Goal: Task Accomplishment & Management: Use online tool/utility

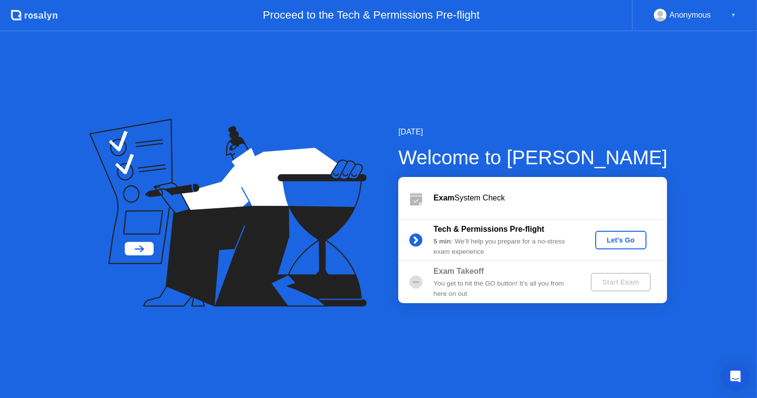
click at [622, 241] on div "Let's Go" at bounding box center [620, 240] width 43 height 8
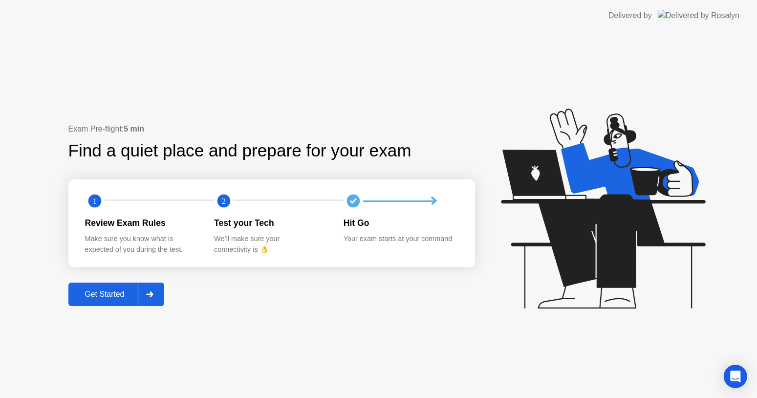
click at [118, 294] on div "Get Started" at bounding box center [104, 294] width 67 height 9
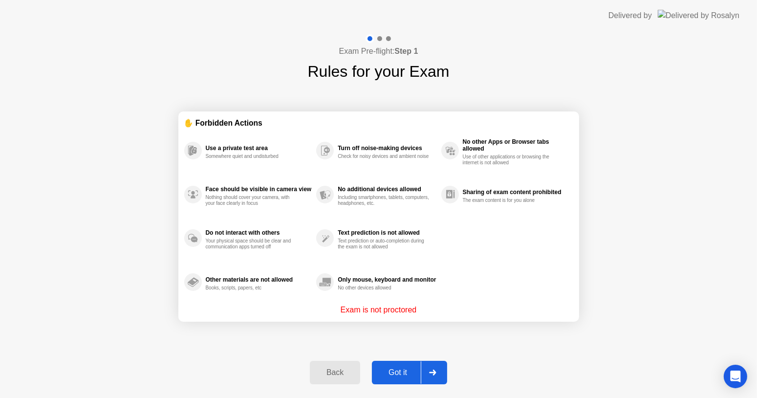
click at [415, 364] on button "Got it" at bounding box center [409, 372] width 75 height 23
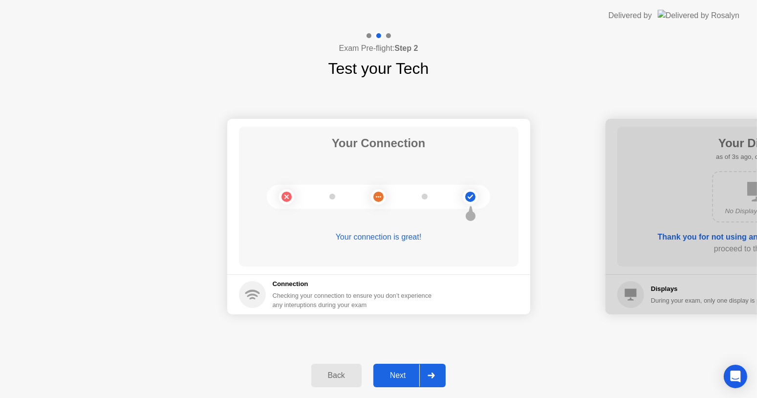
drag, startPoint x: 756, startPoint y: 303, endPoint x: 635, endPoint y: 244, distance: 134.2
click at [611, 232] on div at bounding box center [756, 216] width 303 height 195
click at [409, 376] on div "Next" at bounding box center [397, 375] width 43 height 9
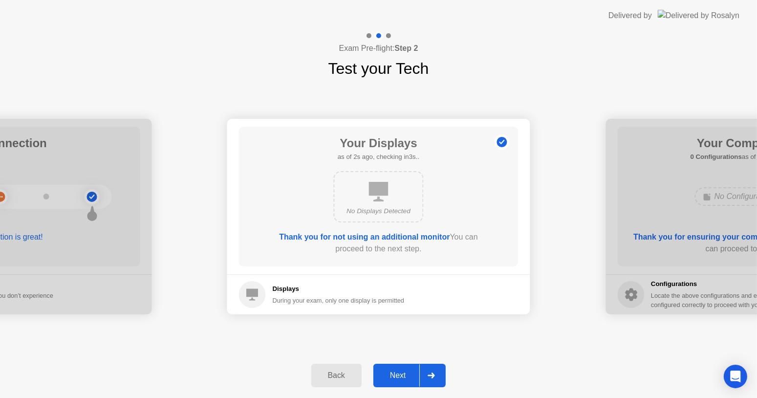
click at [409, 374] on div "Next" at bounding box center [397, 375] width 43 height 9
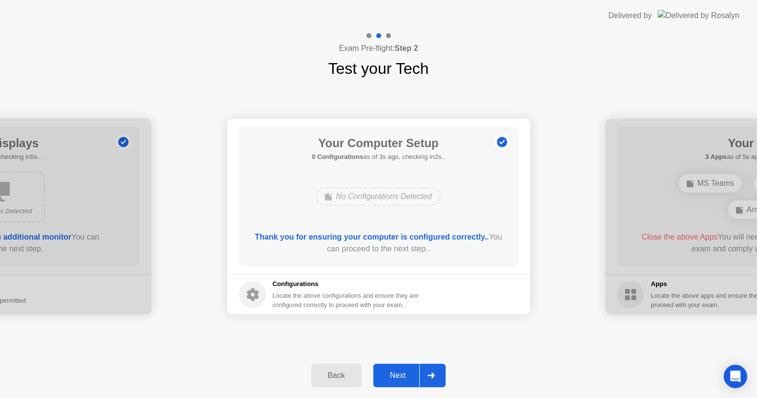
click at [409, 374] on div "Next" at bounding box center [397, 375] width 43 height 9
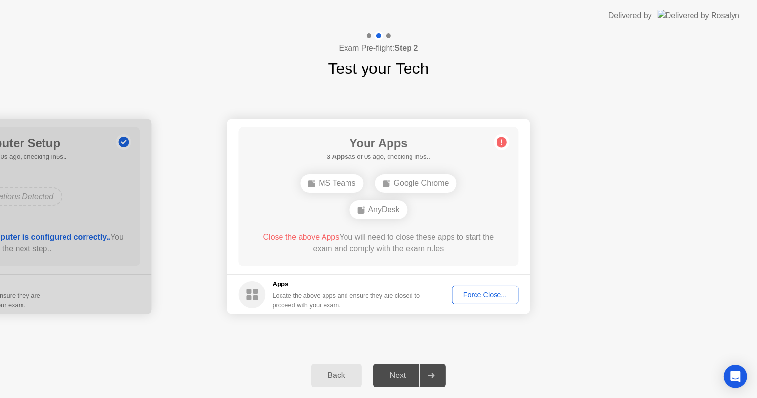
click at [498, 294] on div "Force Close..." at bounding box center [485, 295] width 60 height 8
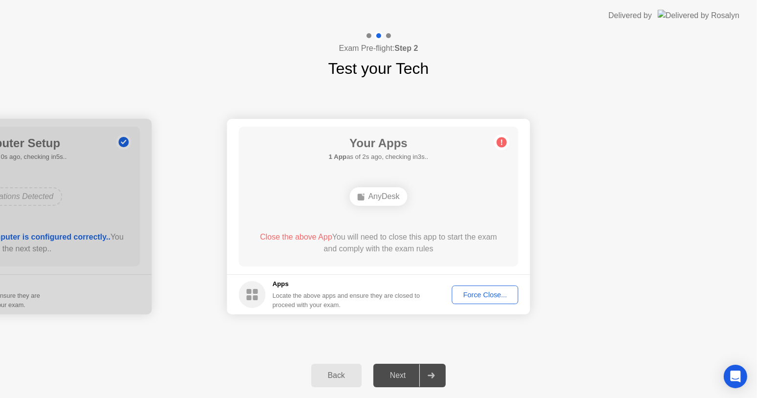
click at [480, 299] on div "Force Close..." at bounding box center [485, 295] width 60 height 8
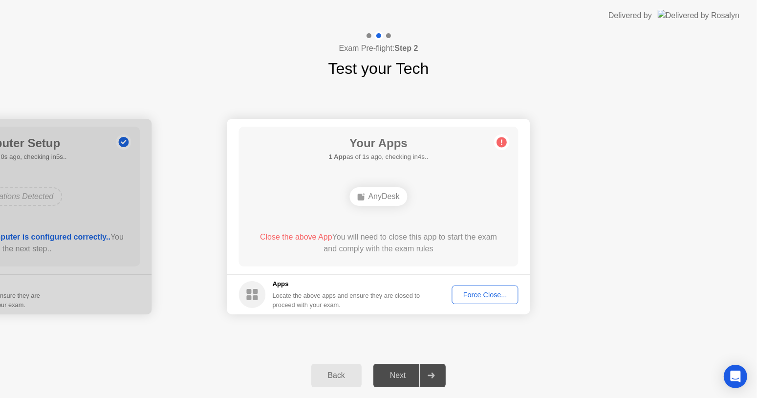
click at [491, 302] on button "Force Close..." at bounding box center [485, 294] width 66 height 19
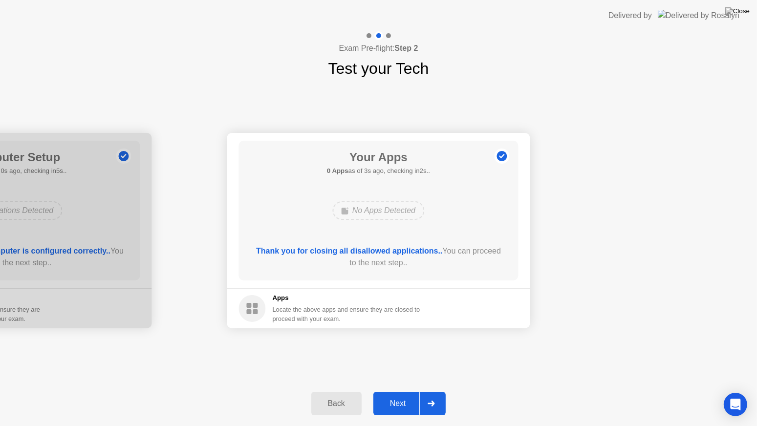
click at [402, 397] on div "Next" at bounding box center [397, 403] width 43 height 9
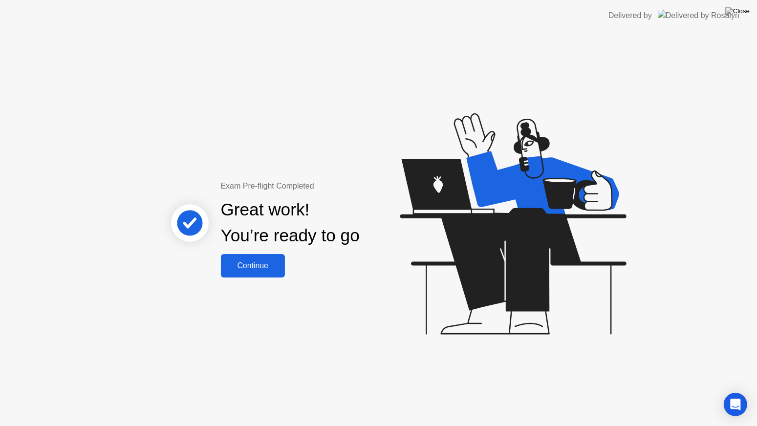
click at [269, 269] on div "Continue" at bounding box center [253, 265] width 58 height 9
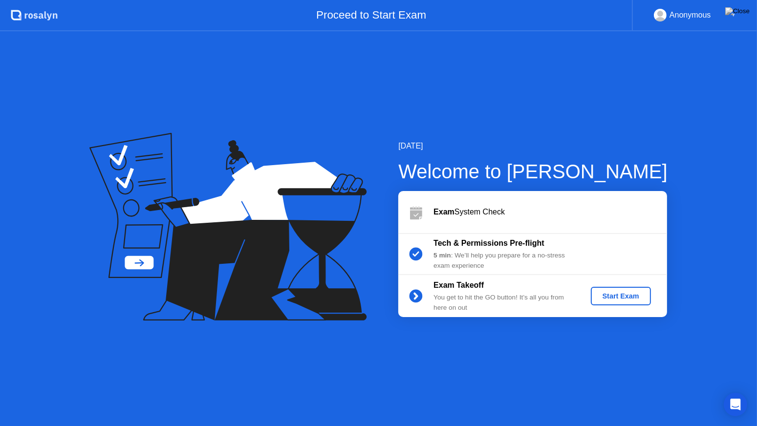
click at [536, 252] on div "5 min : We’ll help you prepare for a no-stress exam experience" at bounding box center [503, 261] width 141 height 20
click at [625, 297] on div "Start Exam" at bounding box center [621, 296] width 52 height 8
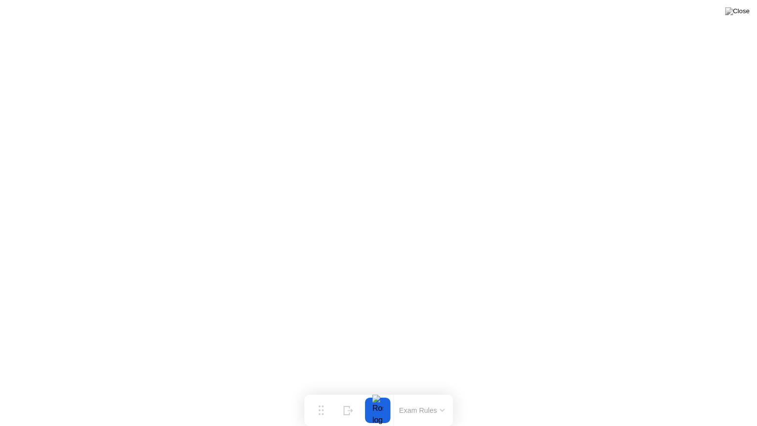
click at [422, 397] on button "Exam Rules" at bounding box center [422, 410] width 52 height 9
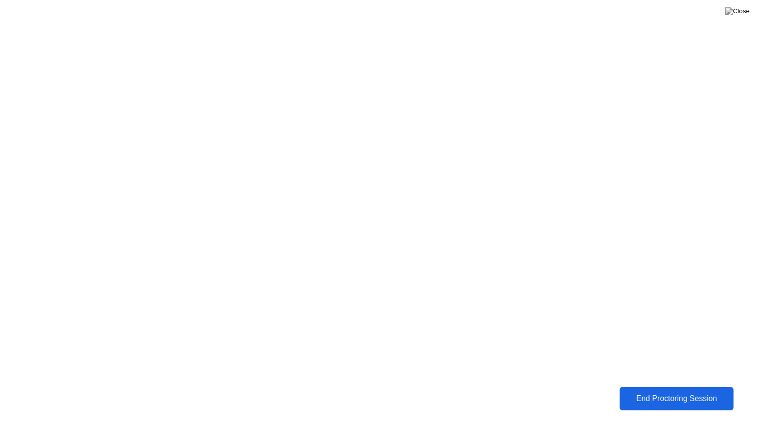
click at [680, 397] on div "End Proctoring Session" at bounding box center [676, 398] width 108 height 9
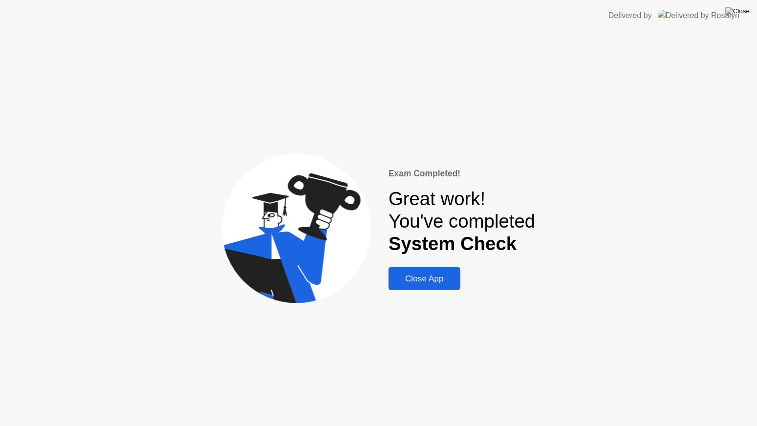
click at [428, 278] on div "Close App" at bounding box center [424, 279] width 66 height 10
